Goal: Book appointment/travel/reservation

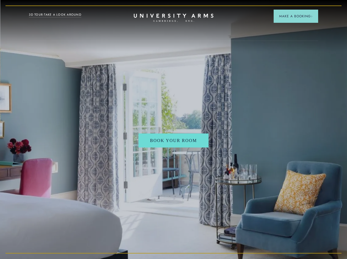
click at [295, 16] on span "Make a Booking" at bounding box center [295, 16] width 33 height 5
